Goal: Information Seeking & Learning: Learn about a topic

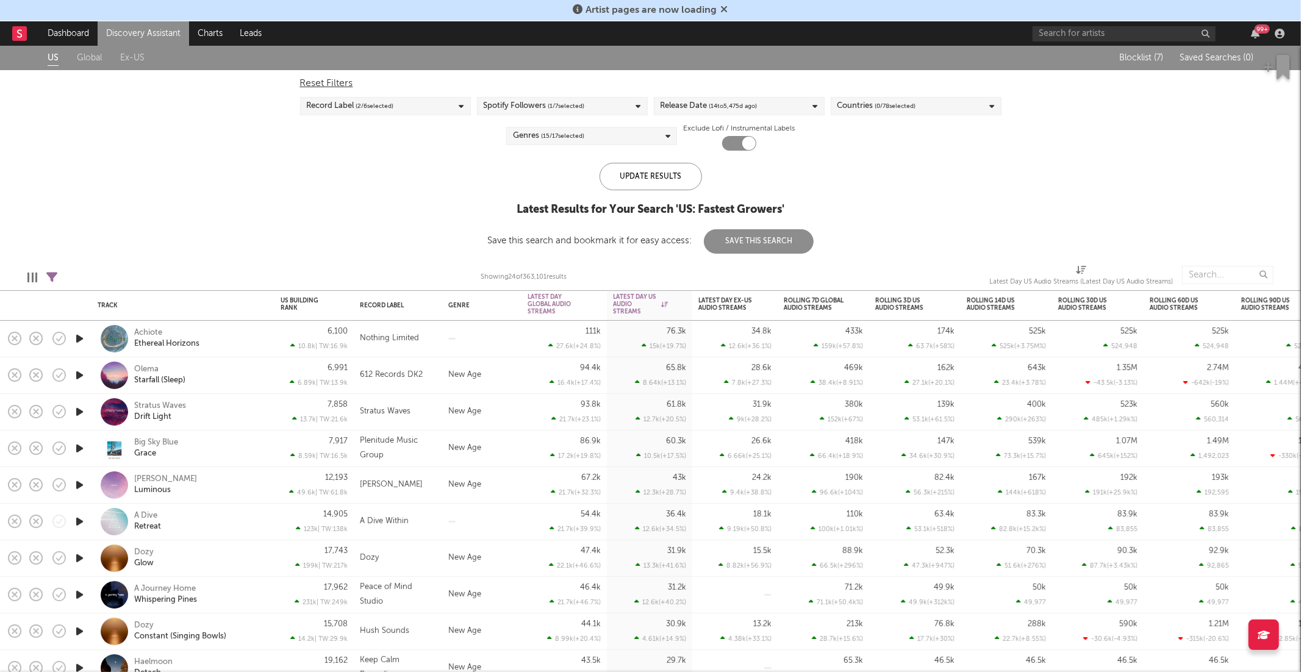
click at [723, 10] on icon at bounding box center [724, 9] width 7 height 10
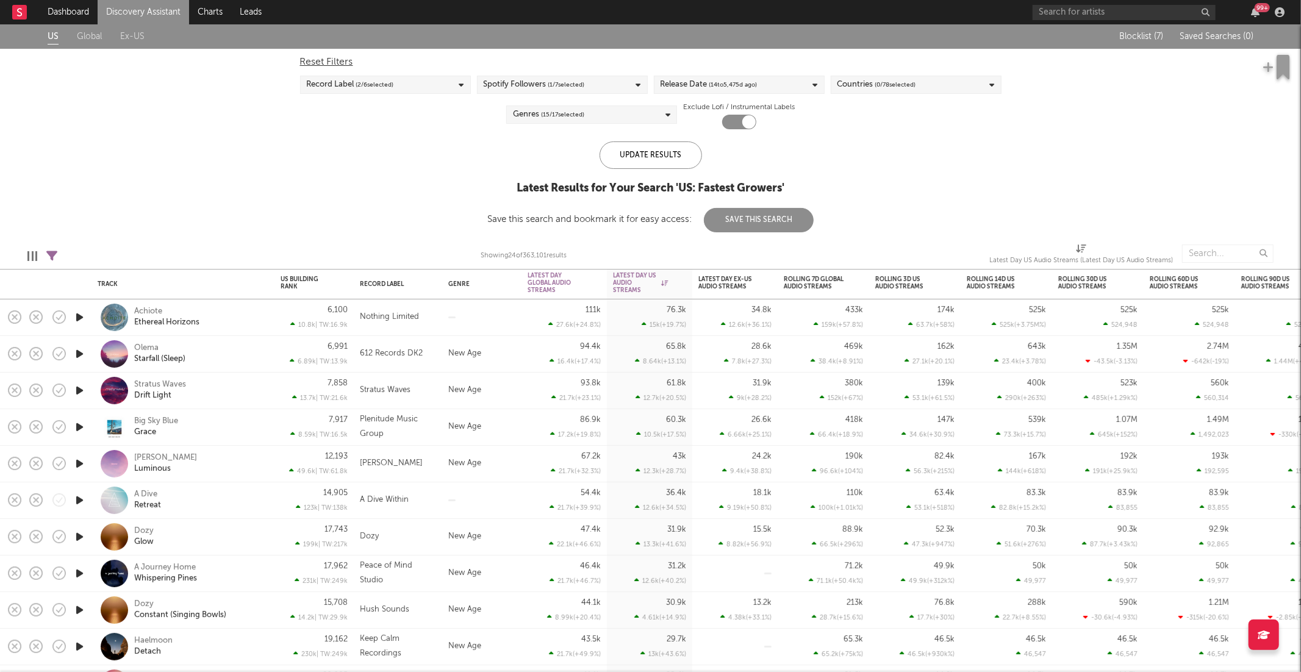
click at [137, 19] on link "Discovery Assistant" at bounding box center [144, 12] width 92 height 24
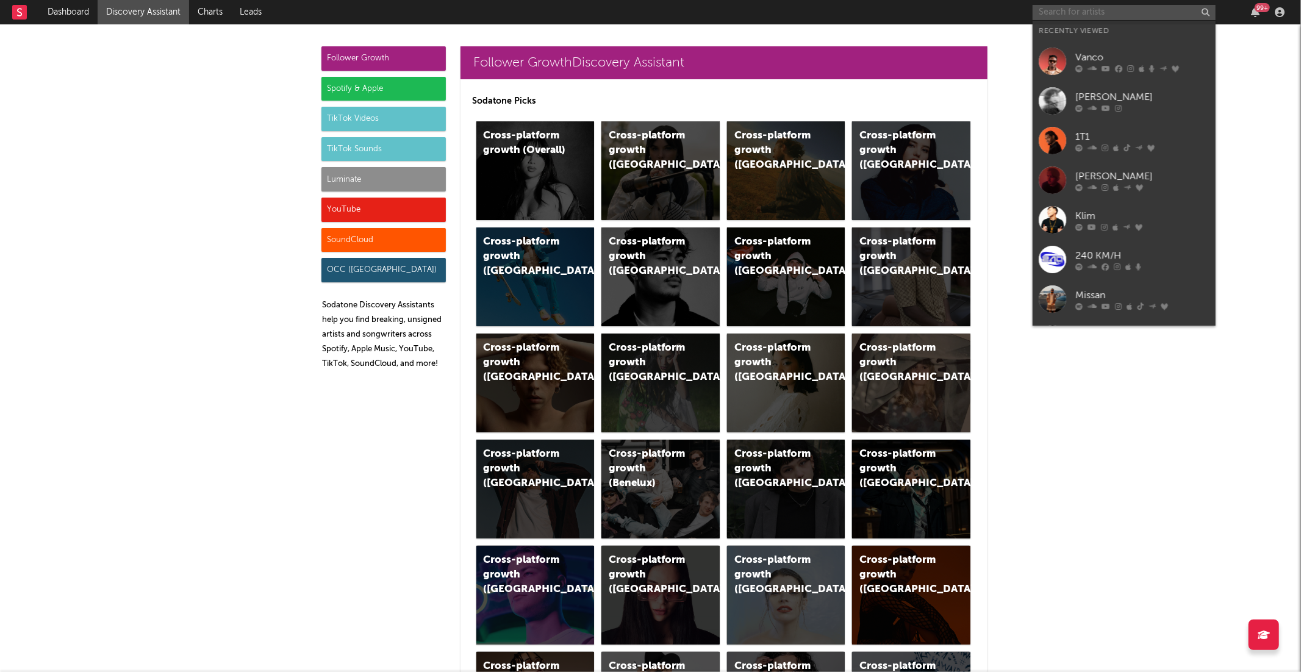
click at [1075, 11] on input "text" at bounding box center [1124, 12] width 183 height 15
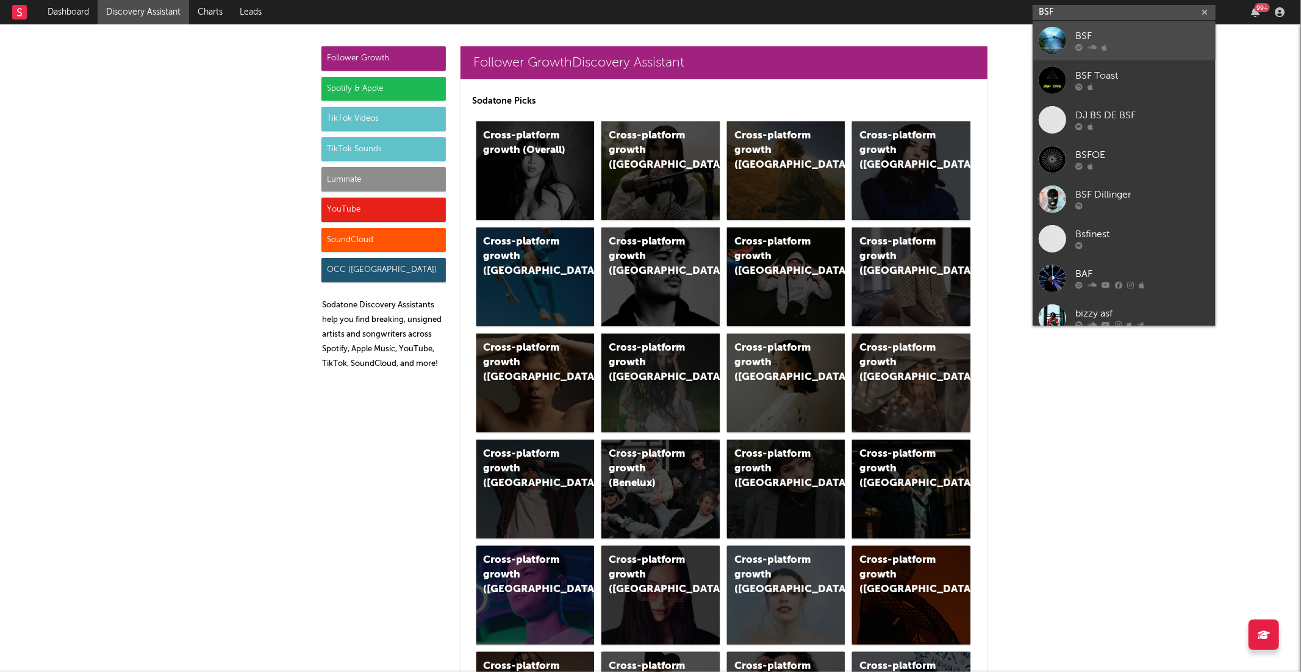
type input "BSF"
click at [1131, 43] on link "BSF" at bounding box center [1124, 41] width 183 height 40
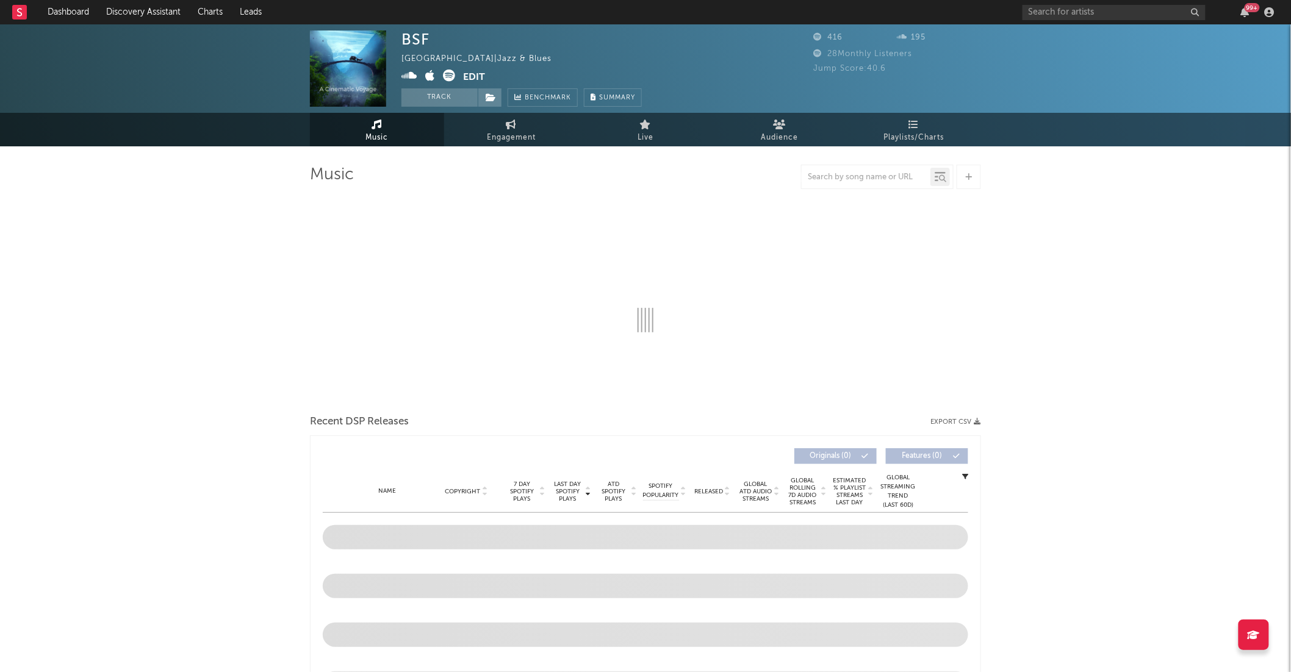
select select "1w"
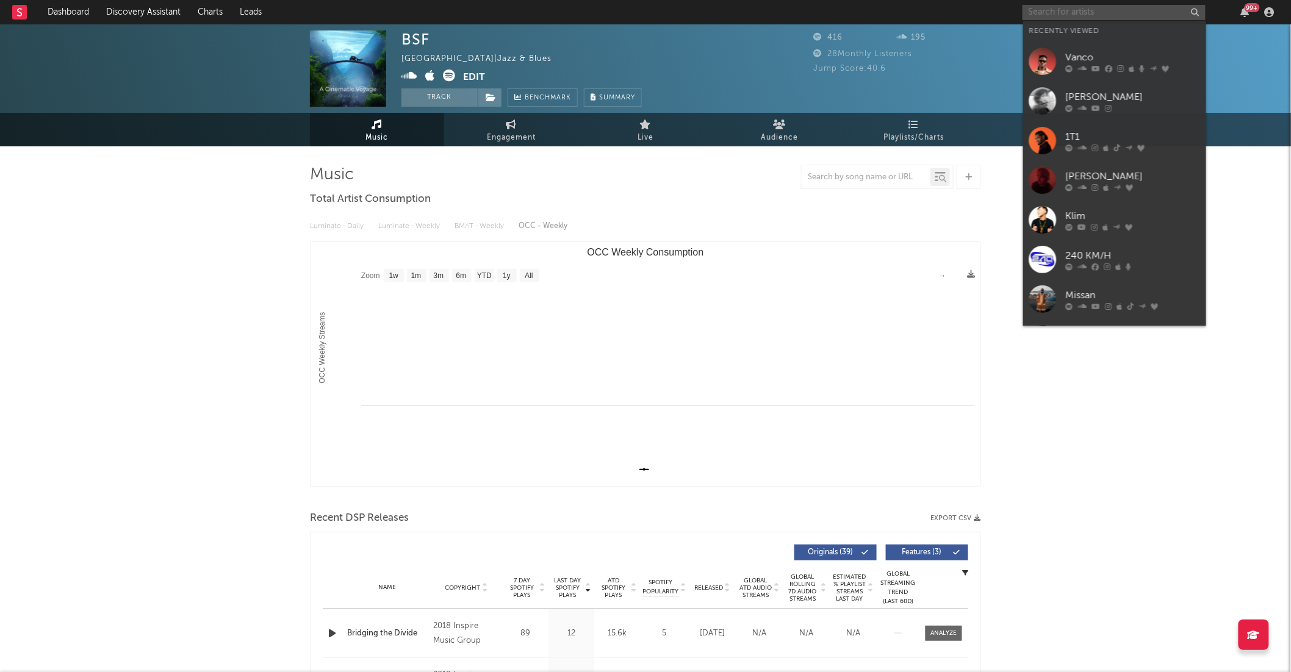
click at [1096, 13] on input "text" at bounding box center [1113, 12] width 183 height 15
paste input "tdf_industry"
type input "tdf_industry"
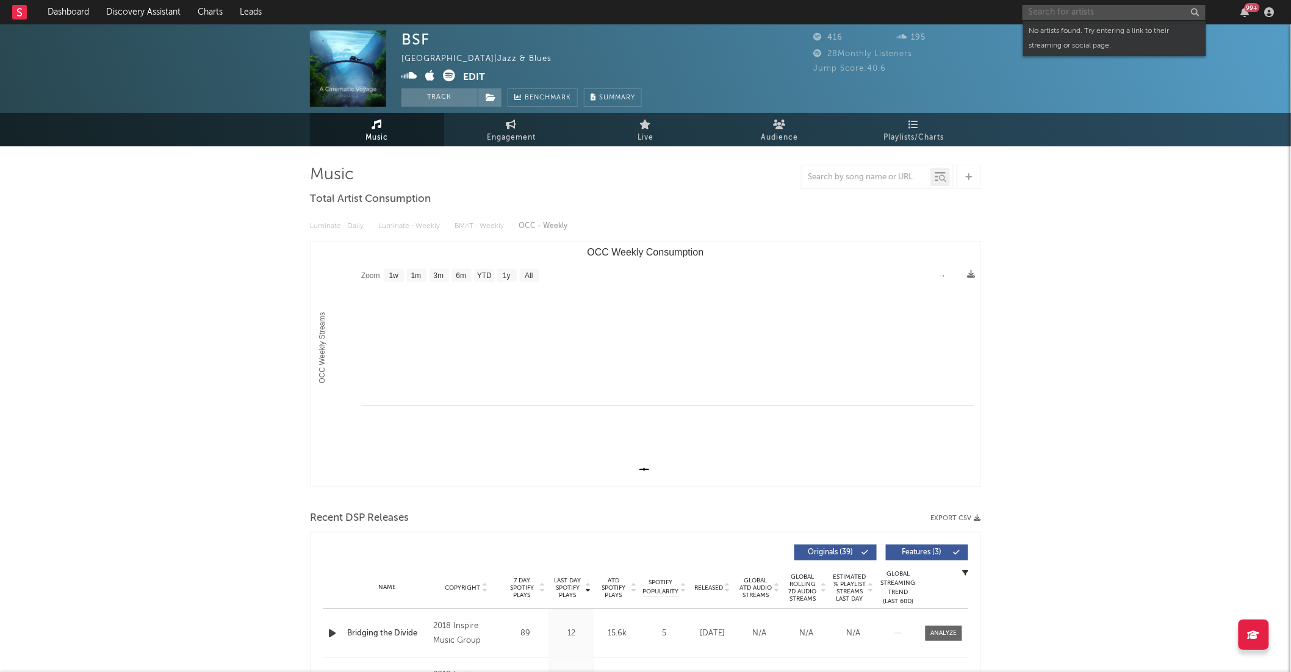
paste input "[URL][DOMAIN_NAME]"
type input "[URL][DOMAIN_NAME]"
click at [1108, 41] on div "BSF" at bounding box center [1133, 40] width 134 height 15
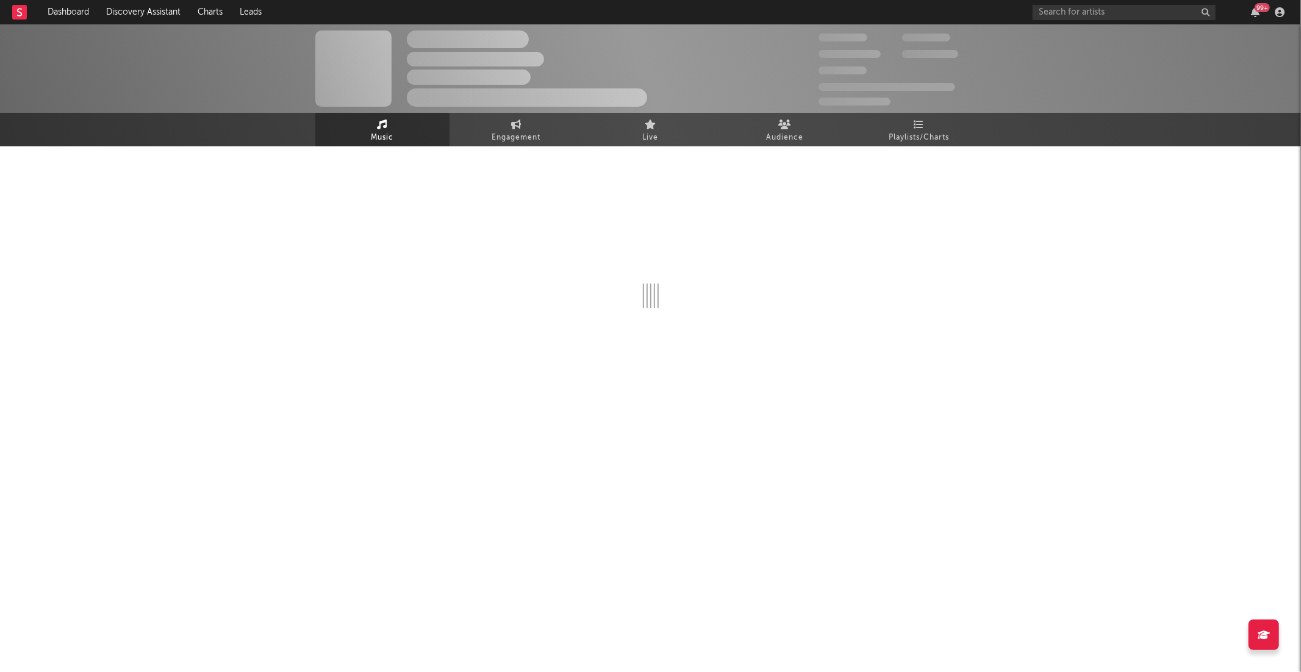
select select "1w"
